Goal: Register for event/course

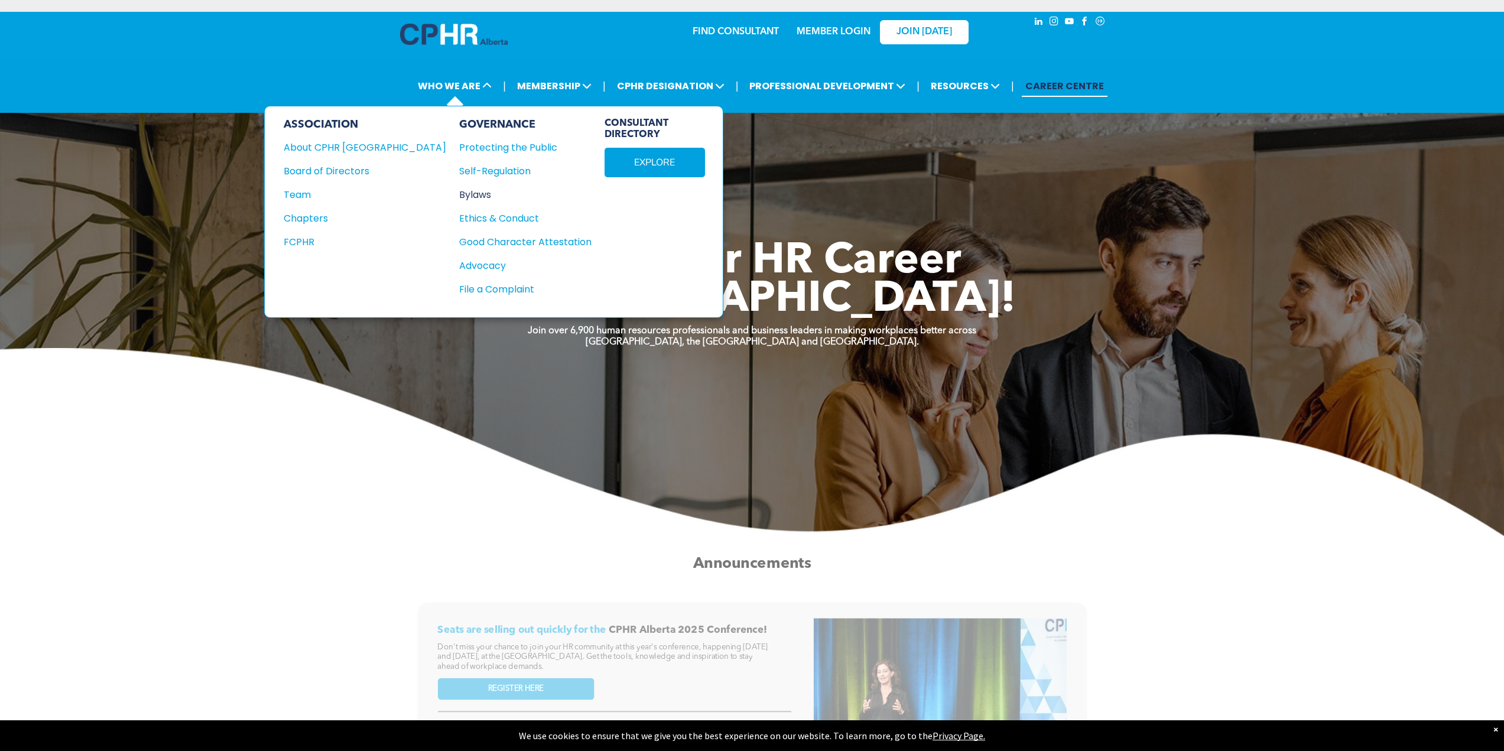
click at [459, 195] on div "Bylaws" at bounding box center [518, 194] width 119 height 15
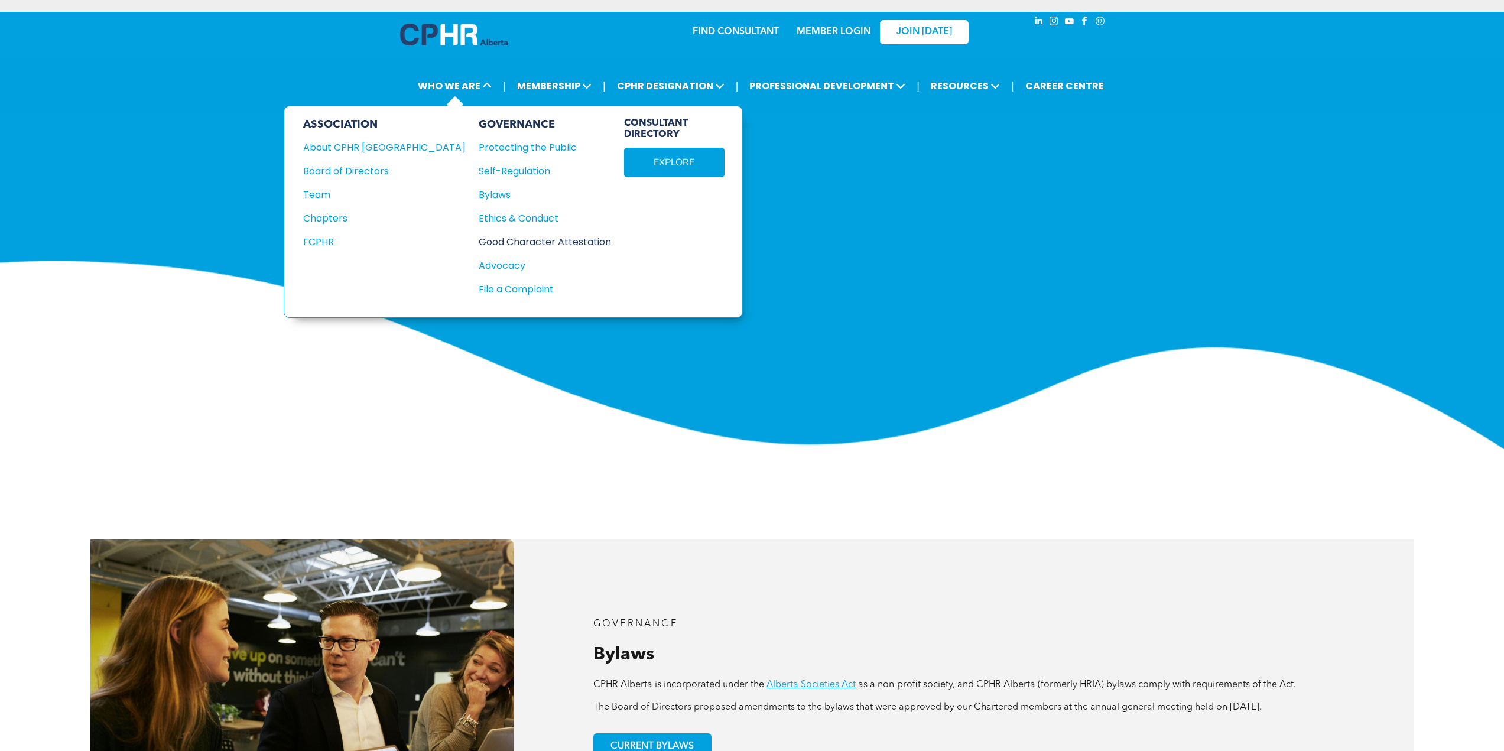
click at [479, 242] on div "Good Character Attestation" at bounding box center [538, 242] width 119 height 15
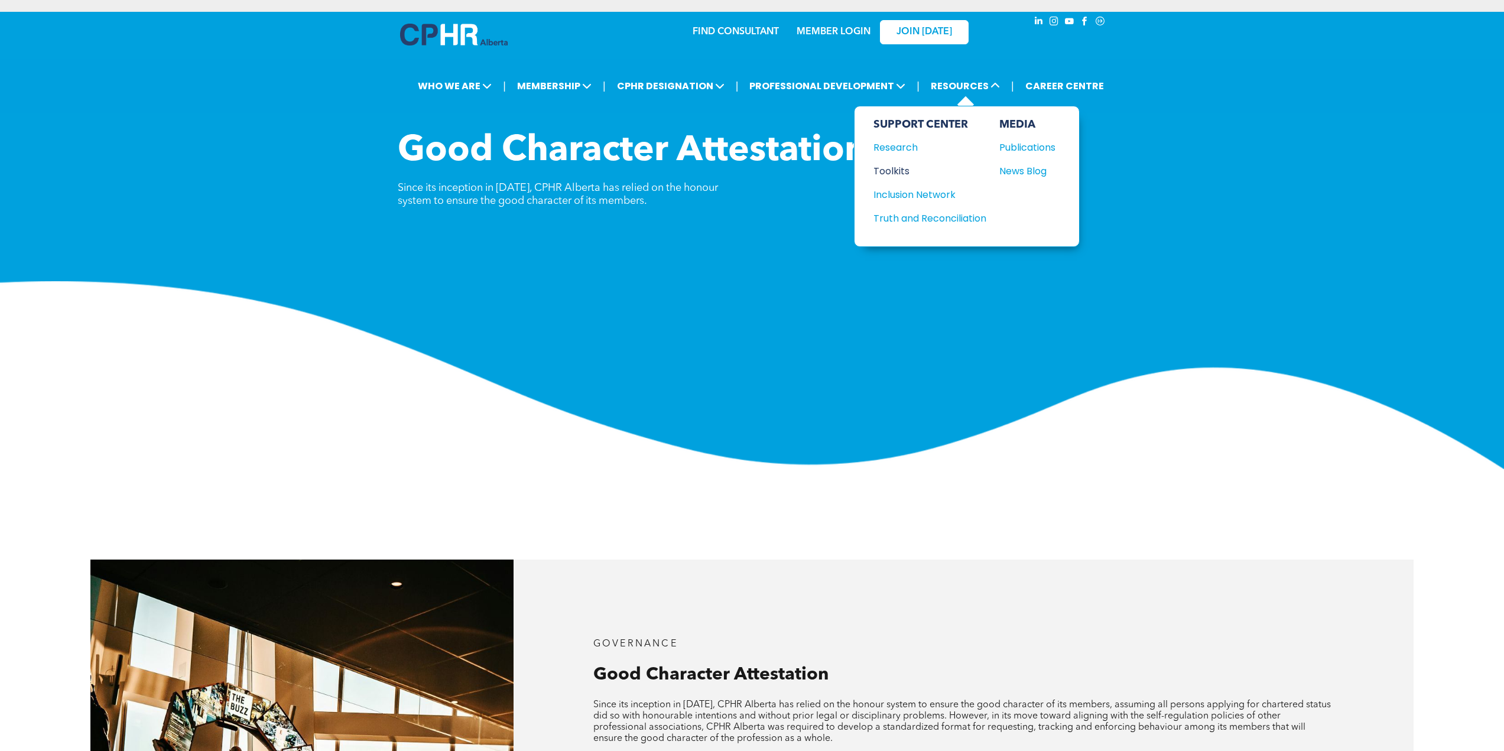
click at [903, 165] on div "Toolkits" at bounding box center [925, 171] width 102 height 15
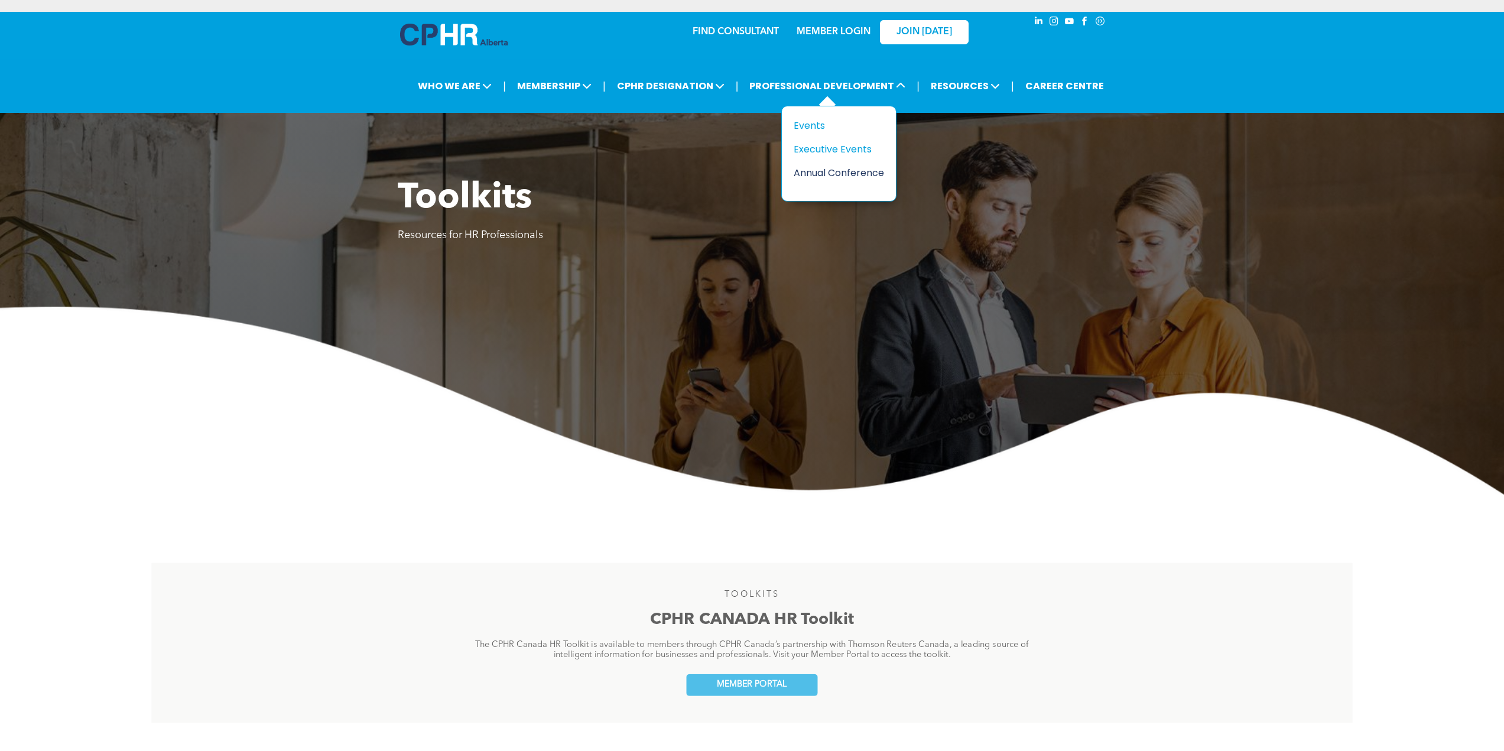
click at [829, 168] on div "Annual Conference" at bounding box center [835, 172] width 82 height 15
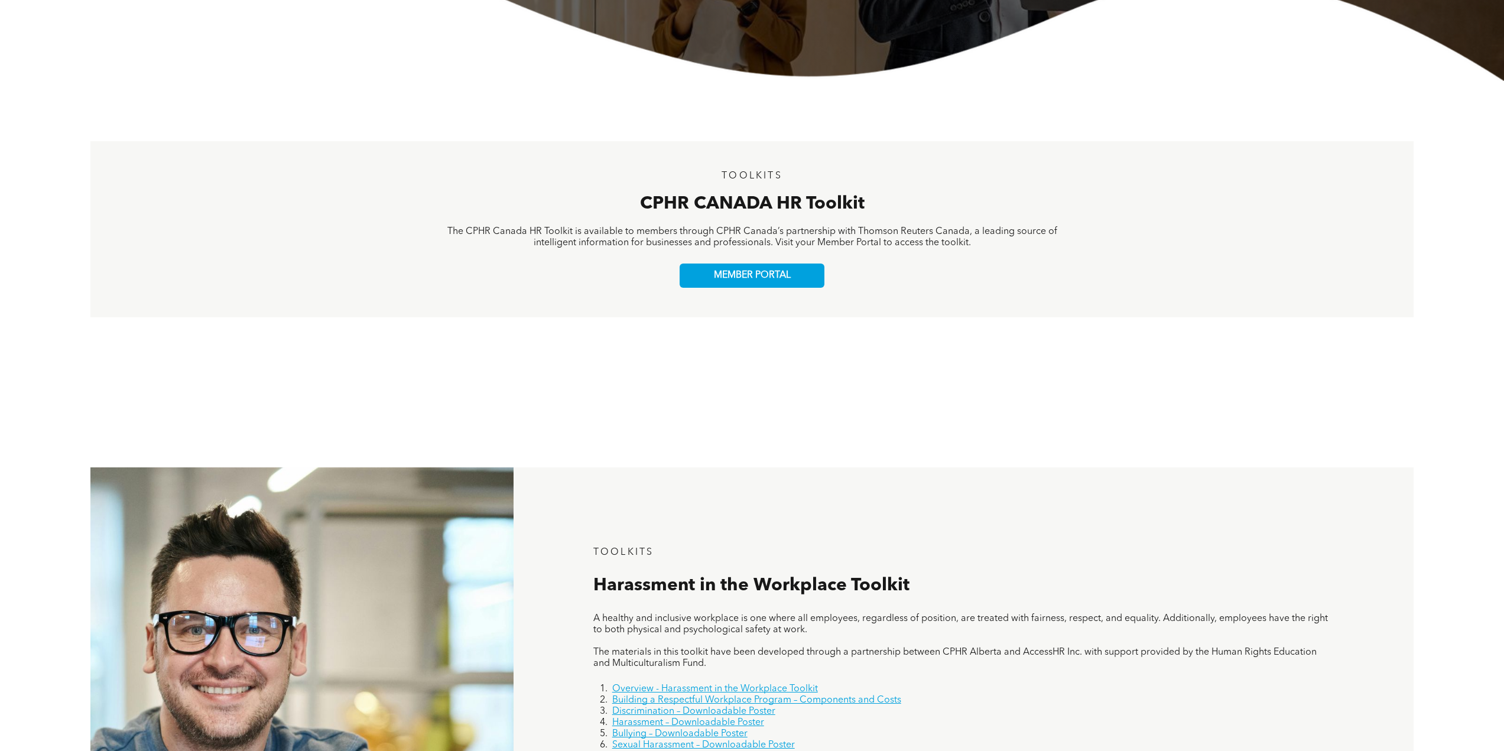
scroll to position [1048, 0]
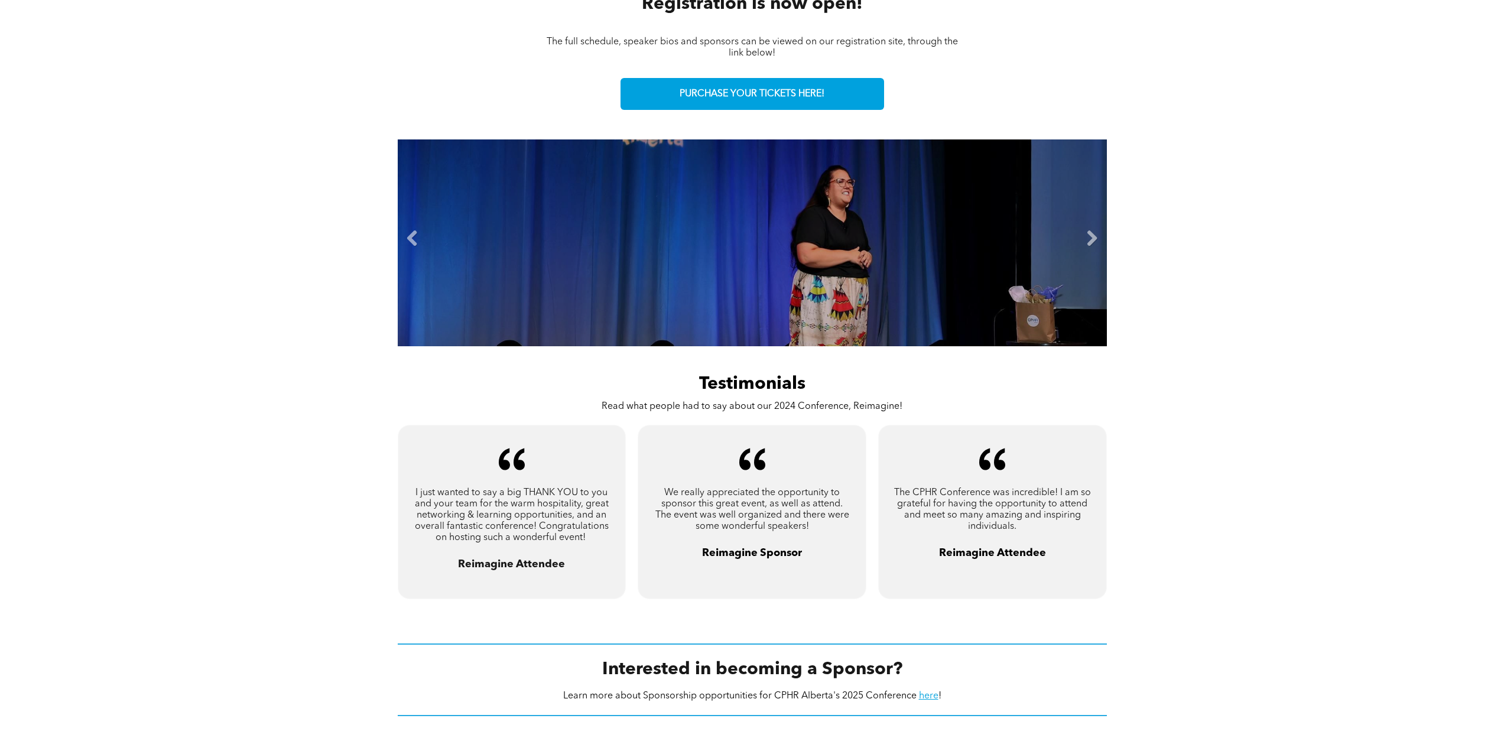
scroll to position [591, 0]
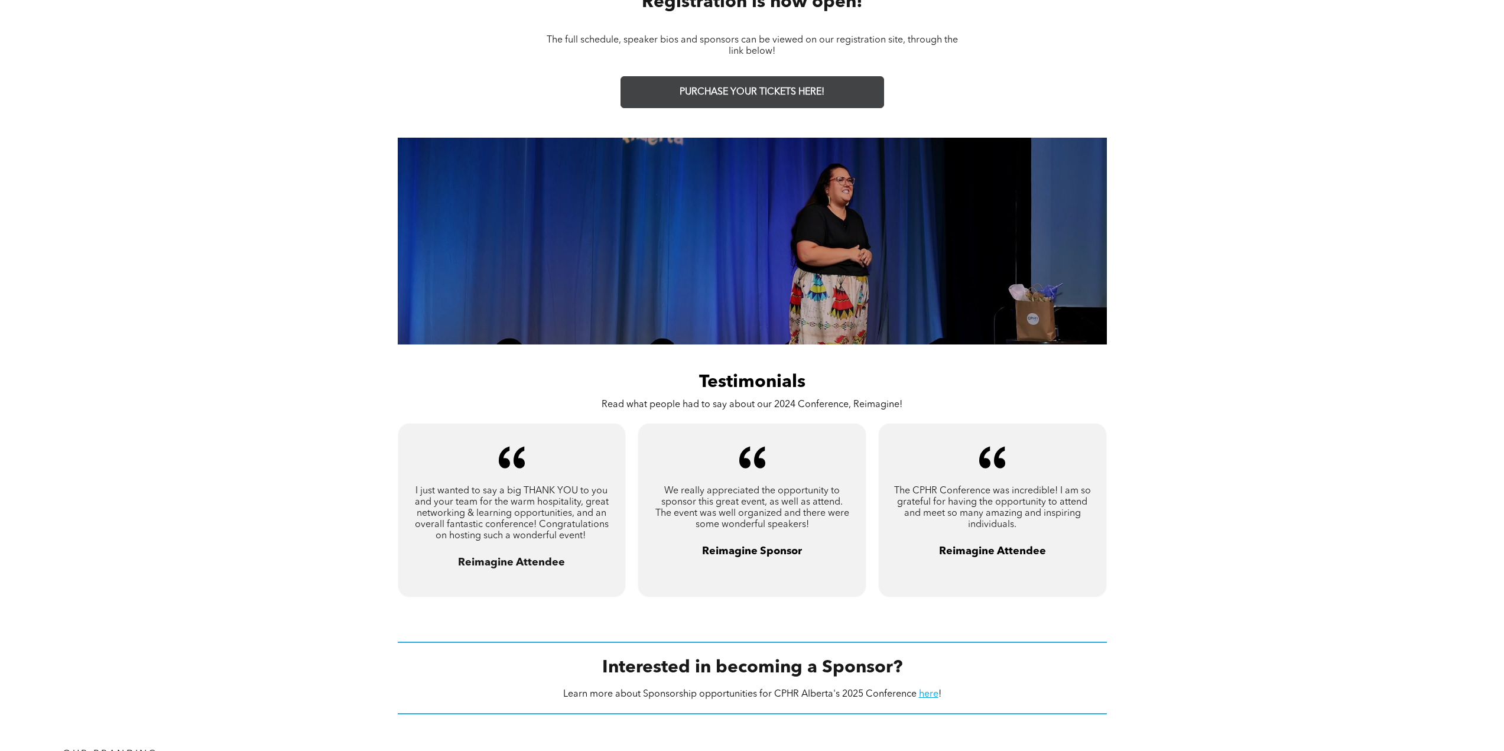
click at [773, 95] on span "PURCHASE YOUR TICKETS HERE!" at bounding box center [752, 92] width 145 height 11
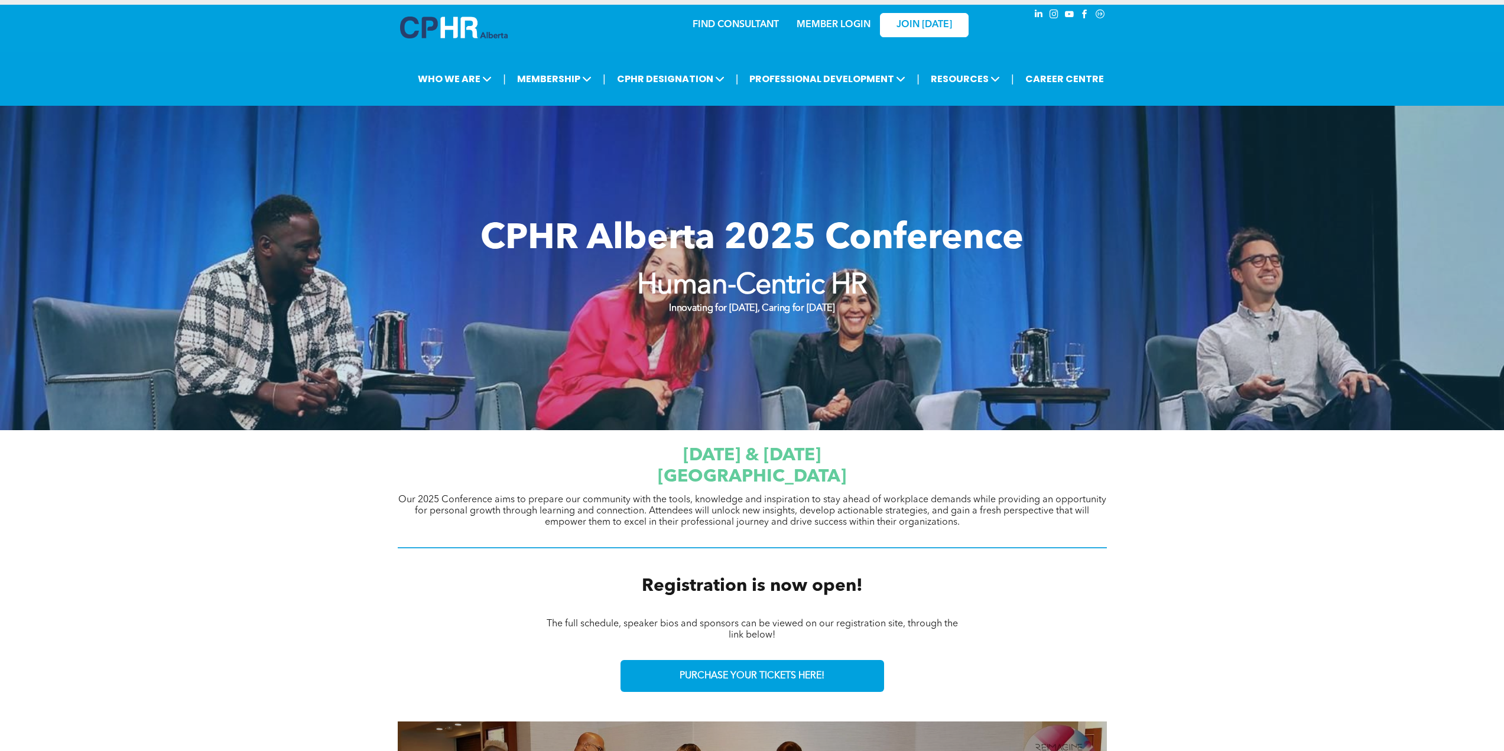
scroll to position [0, 0]
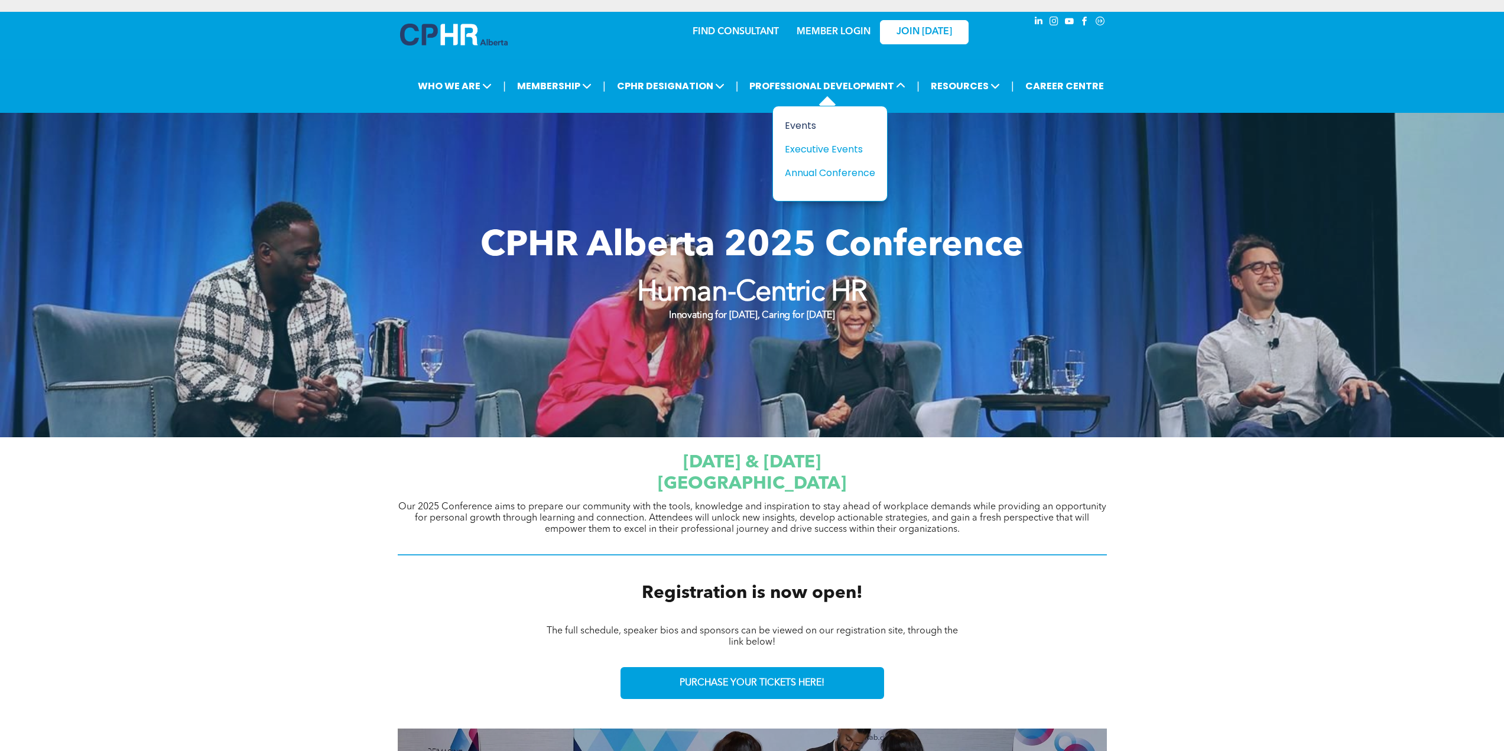
click at [803, 130] on div "Events" at bounding box center [826, 125] width 82 height 15
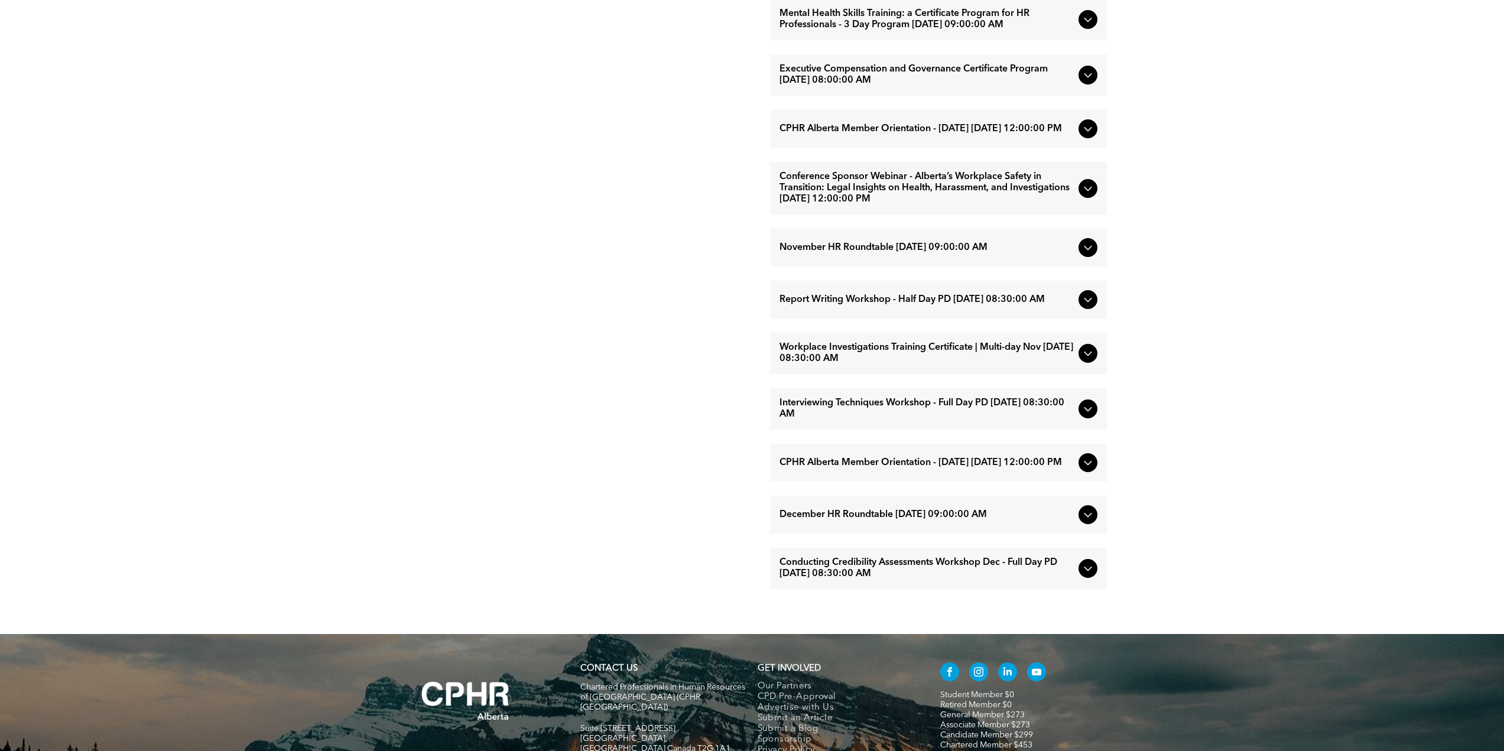
scroll to position [1123, 0]
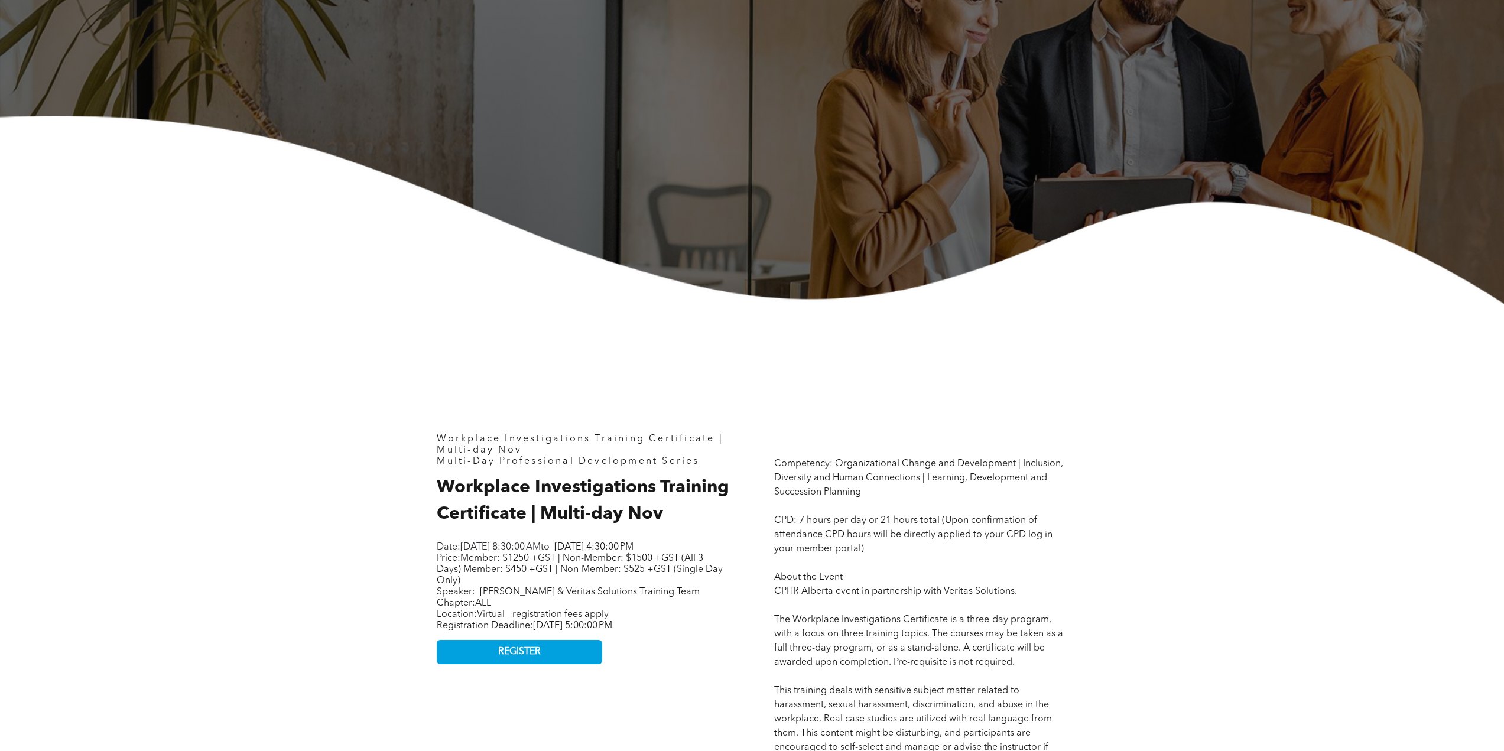
scroll to position [296, 0]
